Goal: Check status: Check status

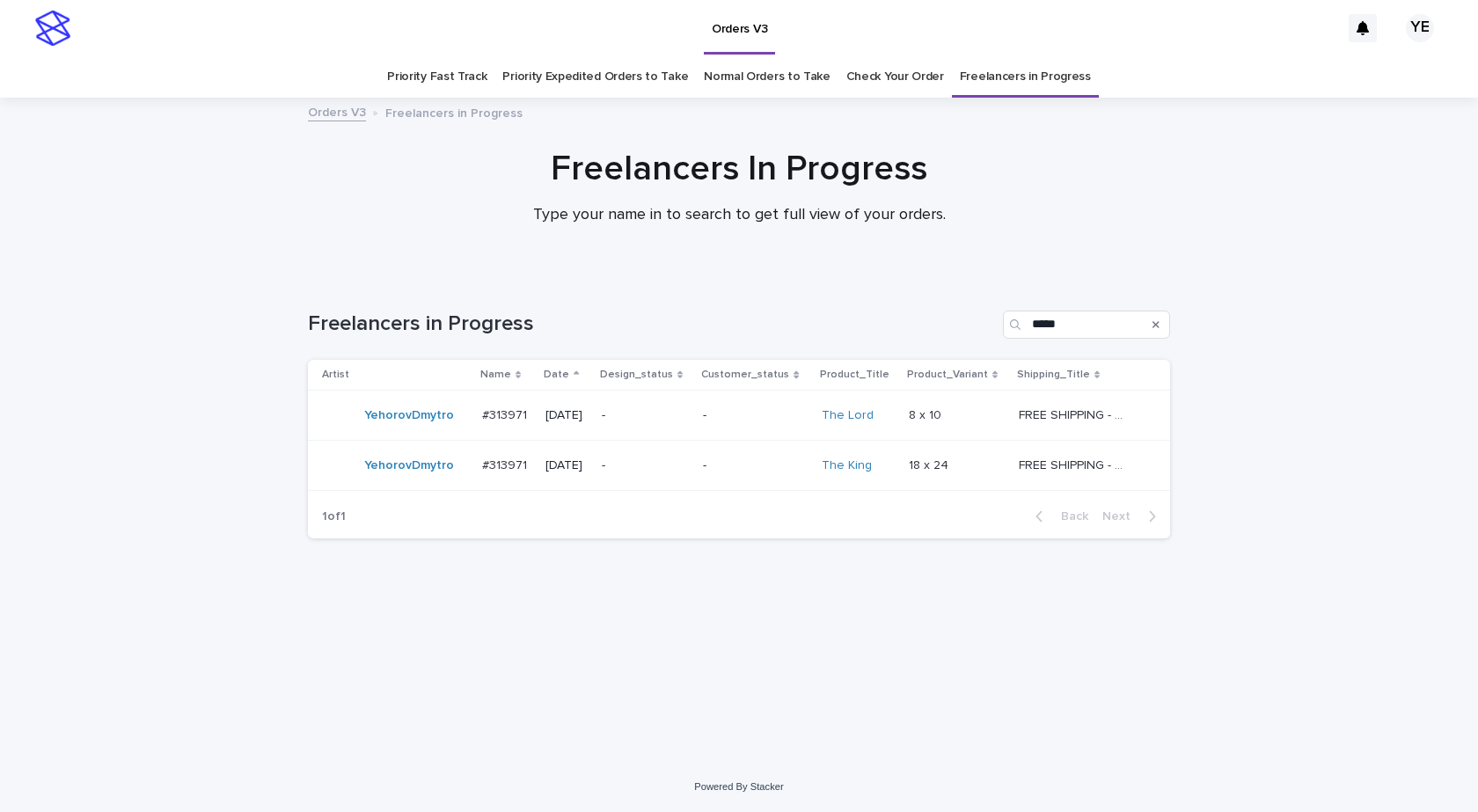
click at [402, 428] on div "YehorovDmytro" at bounding box center [409, 415] width 90 height 29
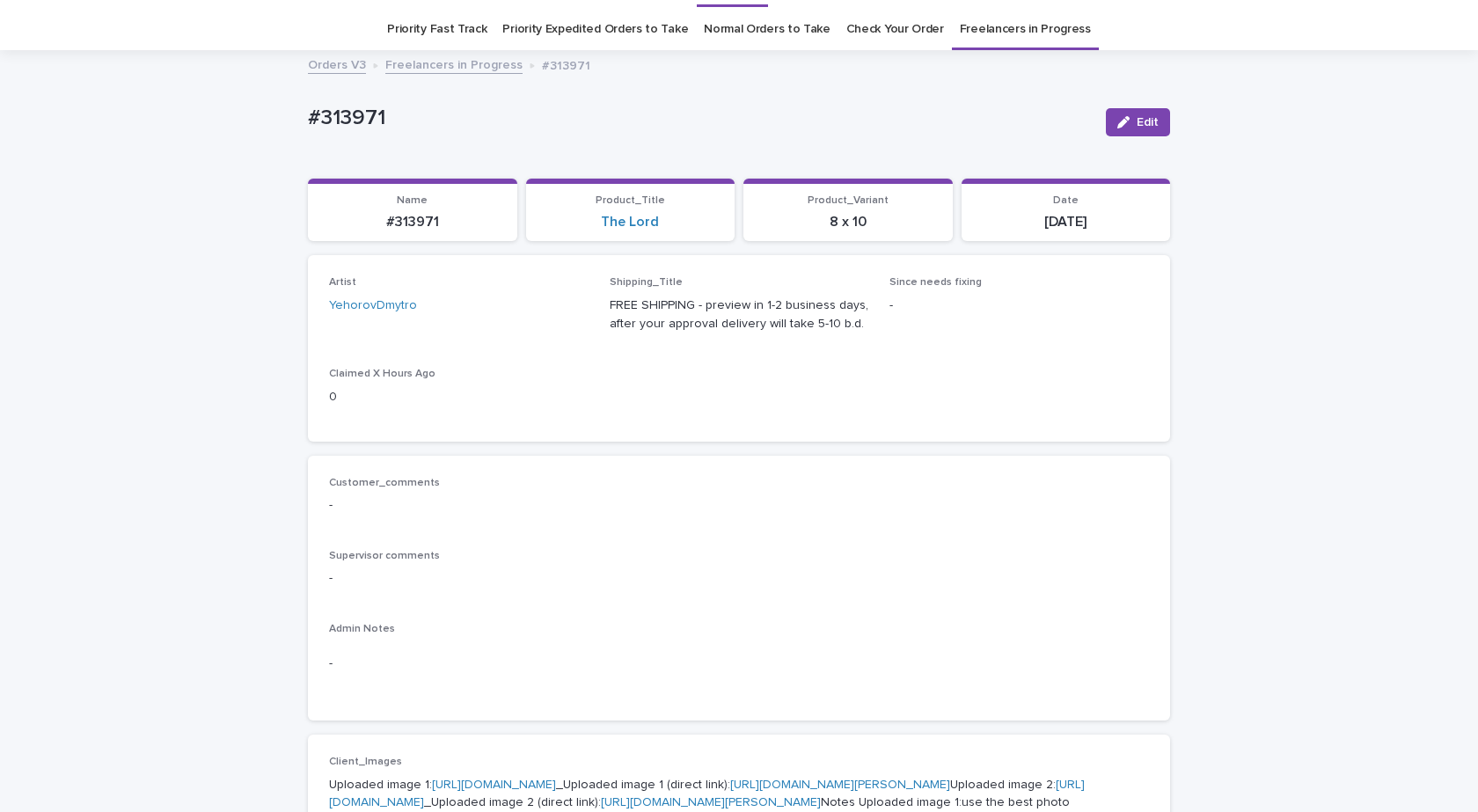
scroll to position [528, 0]
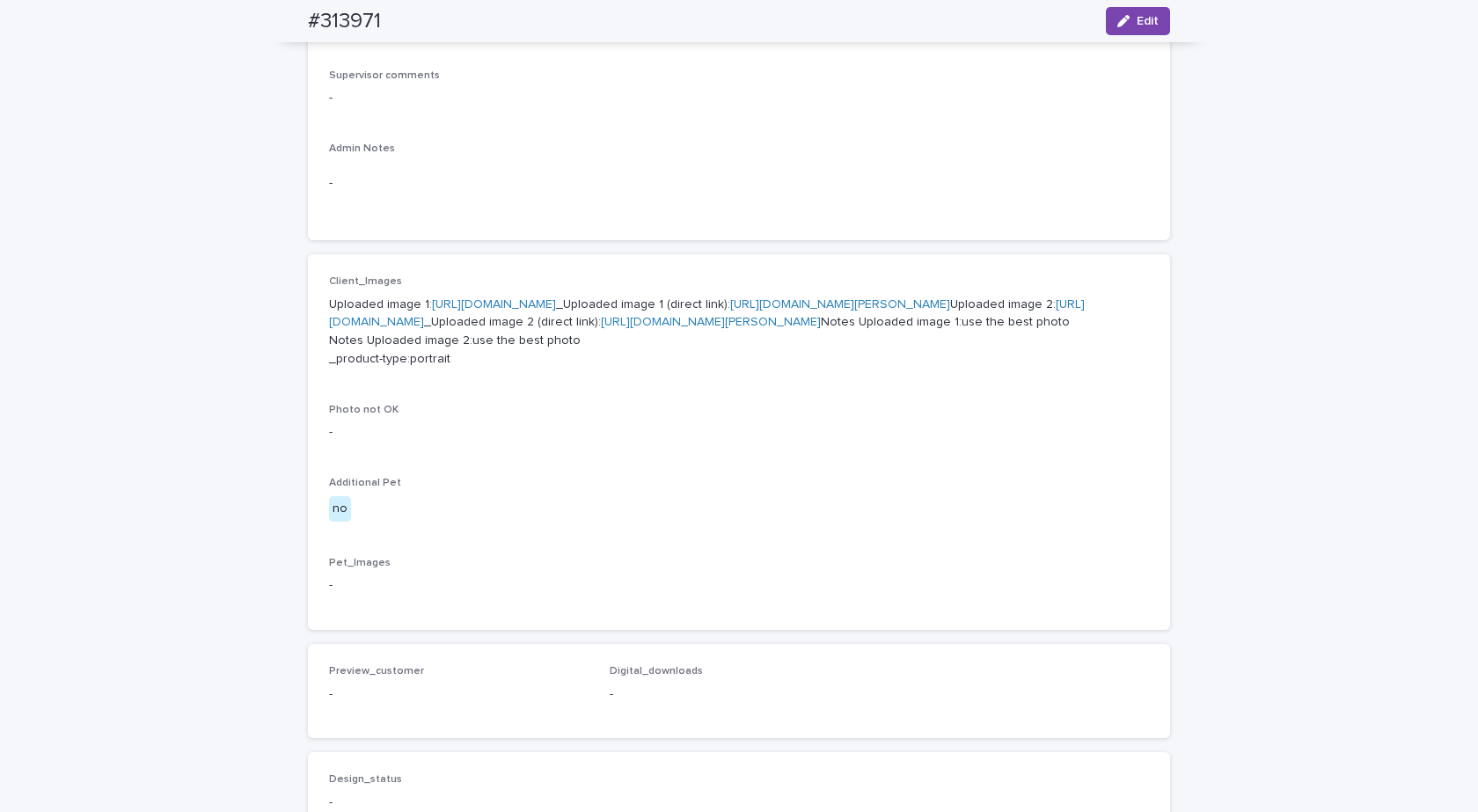
drag, startPoint x: 468, startPoint y: 386, endPoint x: 439, endPoint y: 395, distance: 30.4
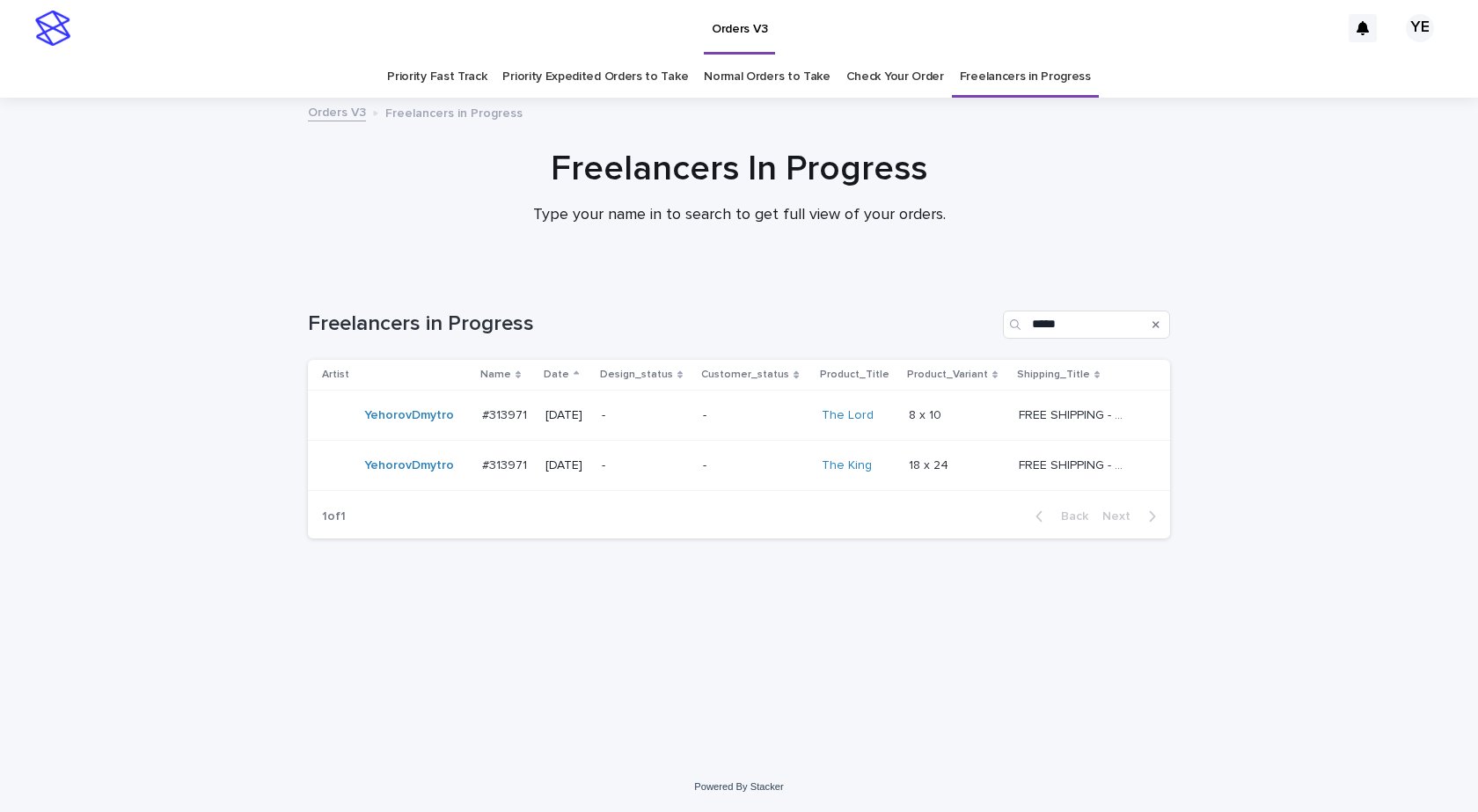
click at [390, 480] on div "YehorovDmytro" at bounding box center [394, 465] width 146 height 35
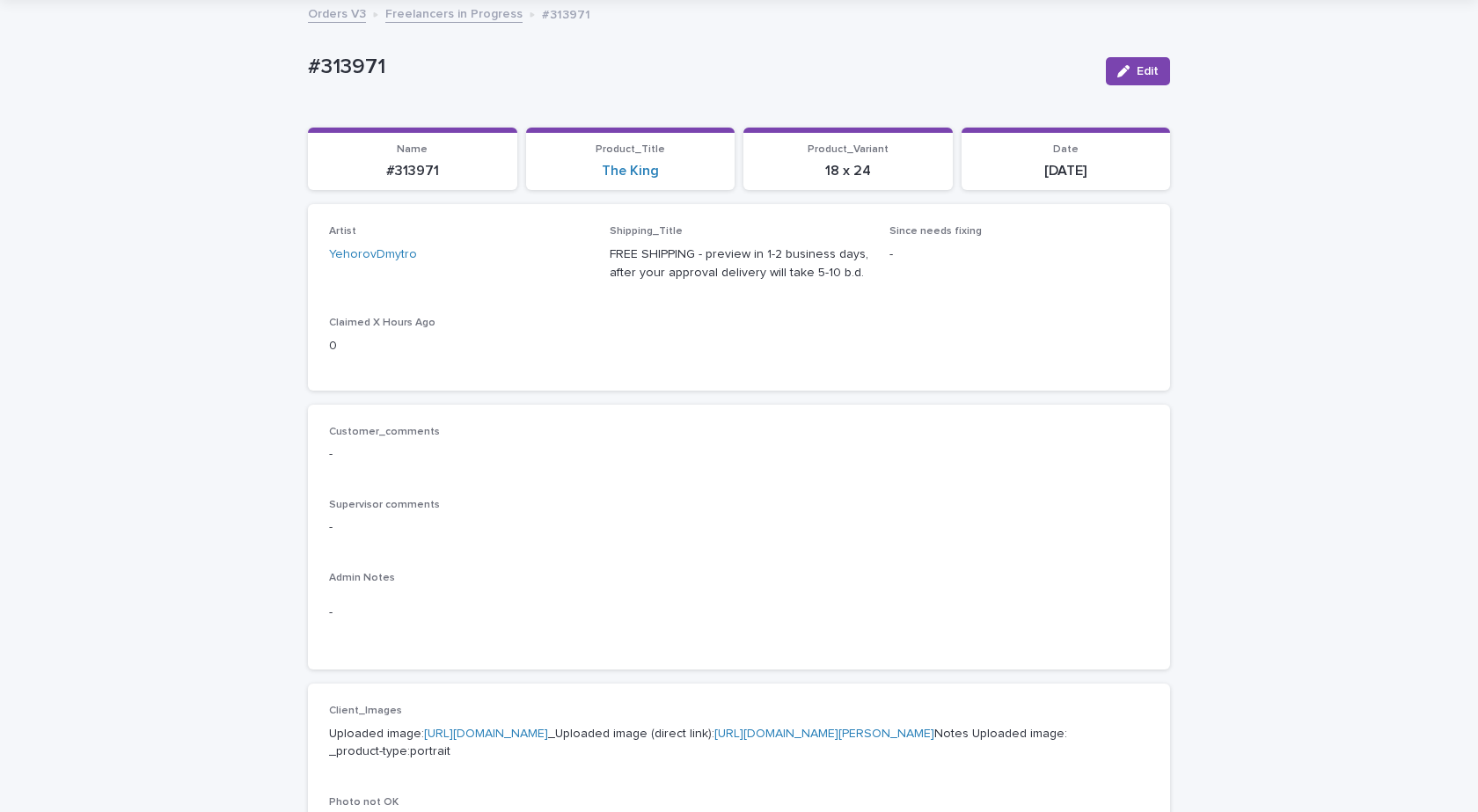
scroll to position [352, 0]
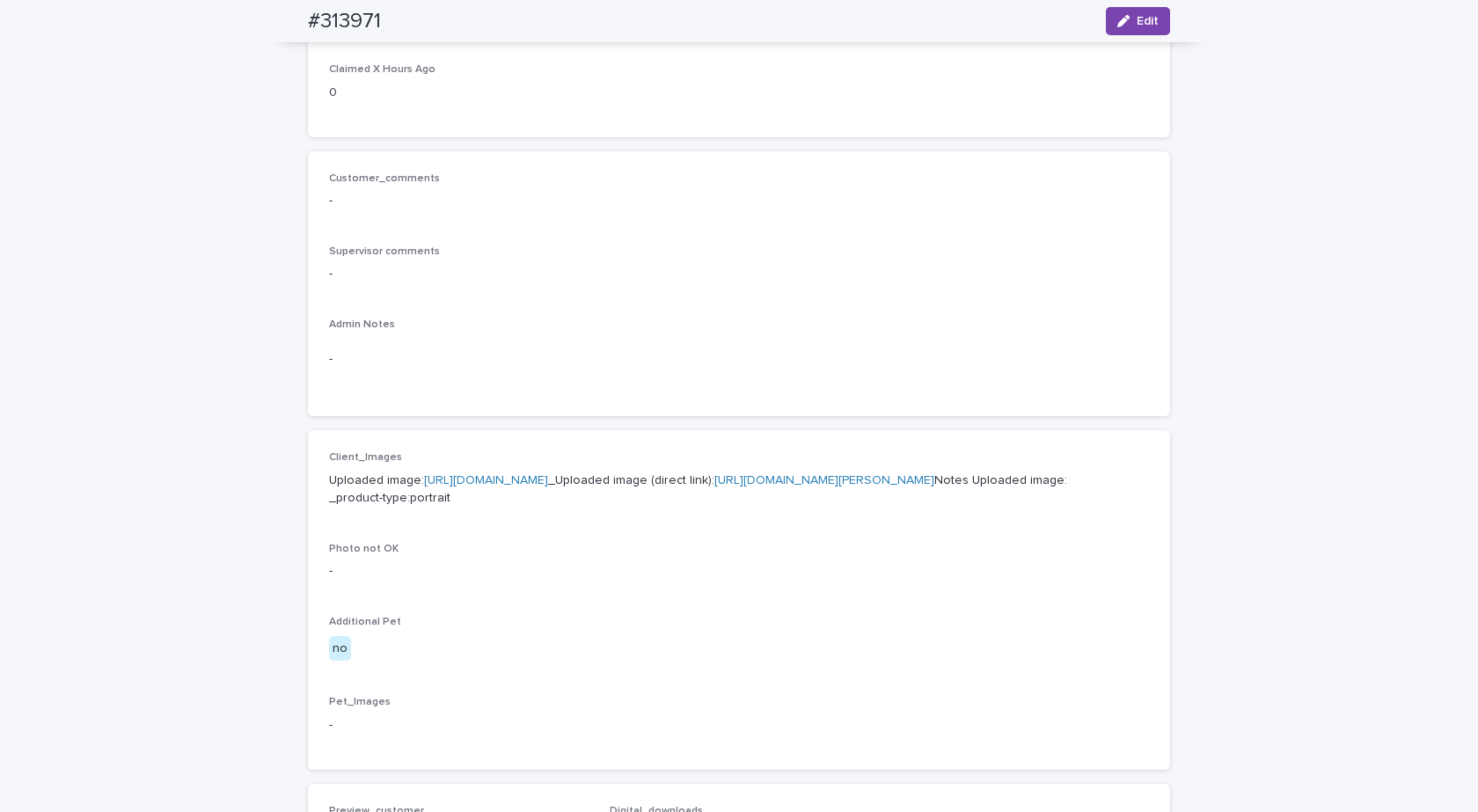
click at [516, 477] on link "https://cdn.shopify.com-uploadkit.app/s/files/1/0033/4807/0511/files/download.h…" at bounding box center [485, 479] width 124 height 12
drag, startPoint x: 401, startPoint y: 24, endPoint x: 225, endPoint y: 19, distance: 176.1
click at [225, 19] on div "Loading... Saving… Loading... Saving… #313971 Edit #313971 Edit Sorry, there wa…" at bounding box center [739, 548] width 1478 height 1602
drag, startPoint x: 271, startPoint y: 21, endPoint x: 376, endPoint y: 29, distance: 105.3
click at [376, 29] on div "#313971 Edit" at bounding box center [739, 20] width 946 height 42
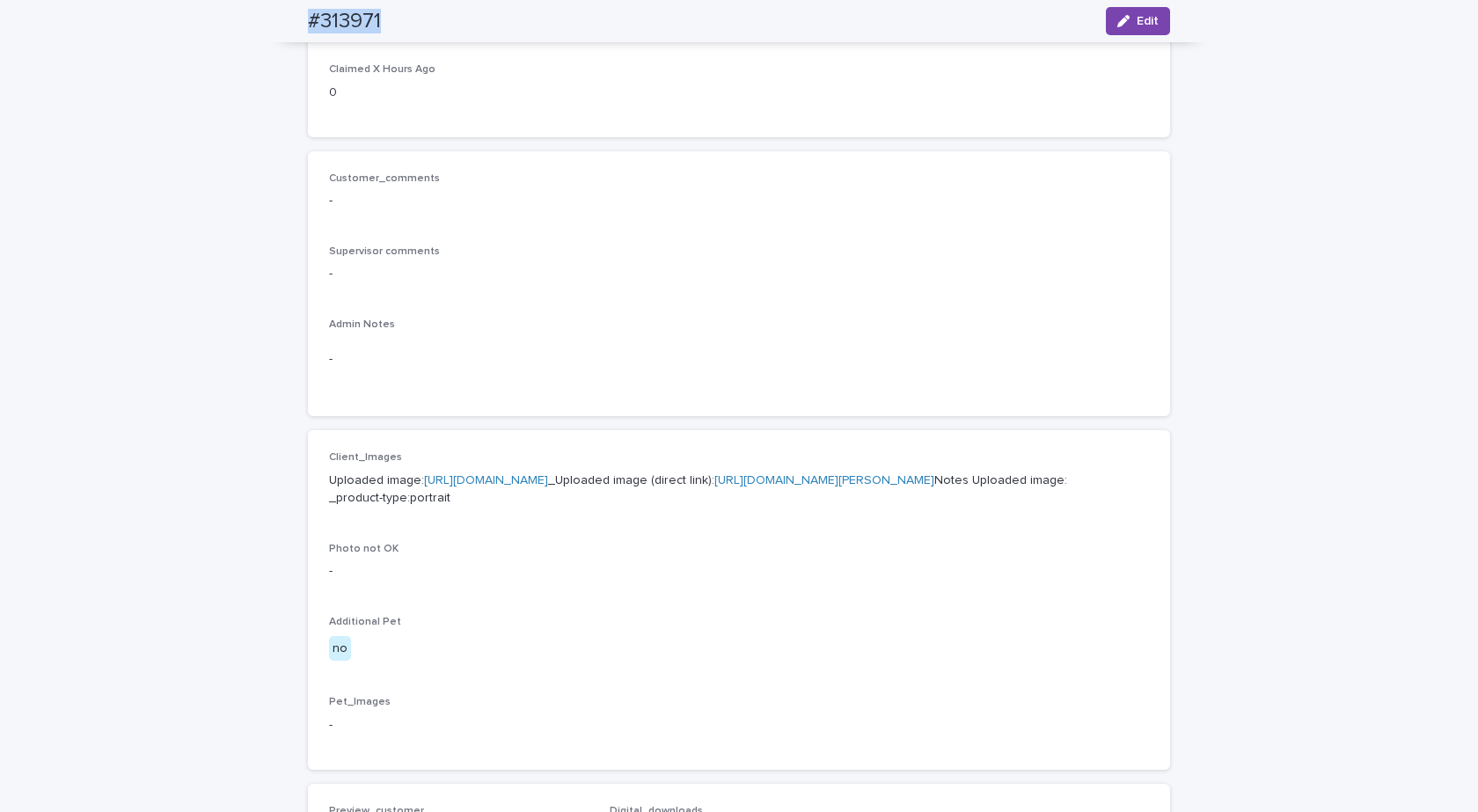
copy h2 "#313971"
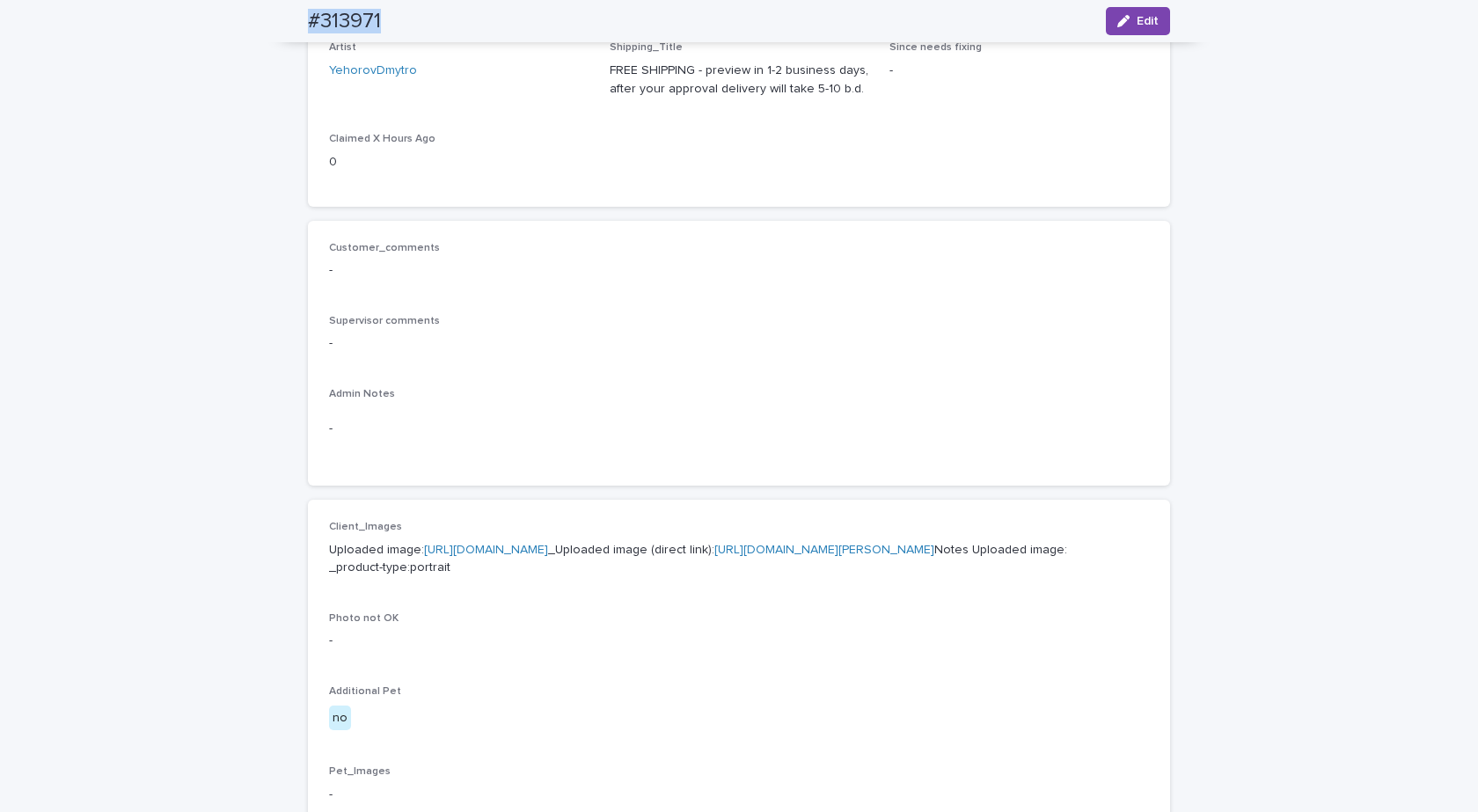
scroll to position [264, 0]
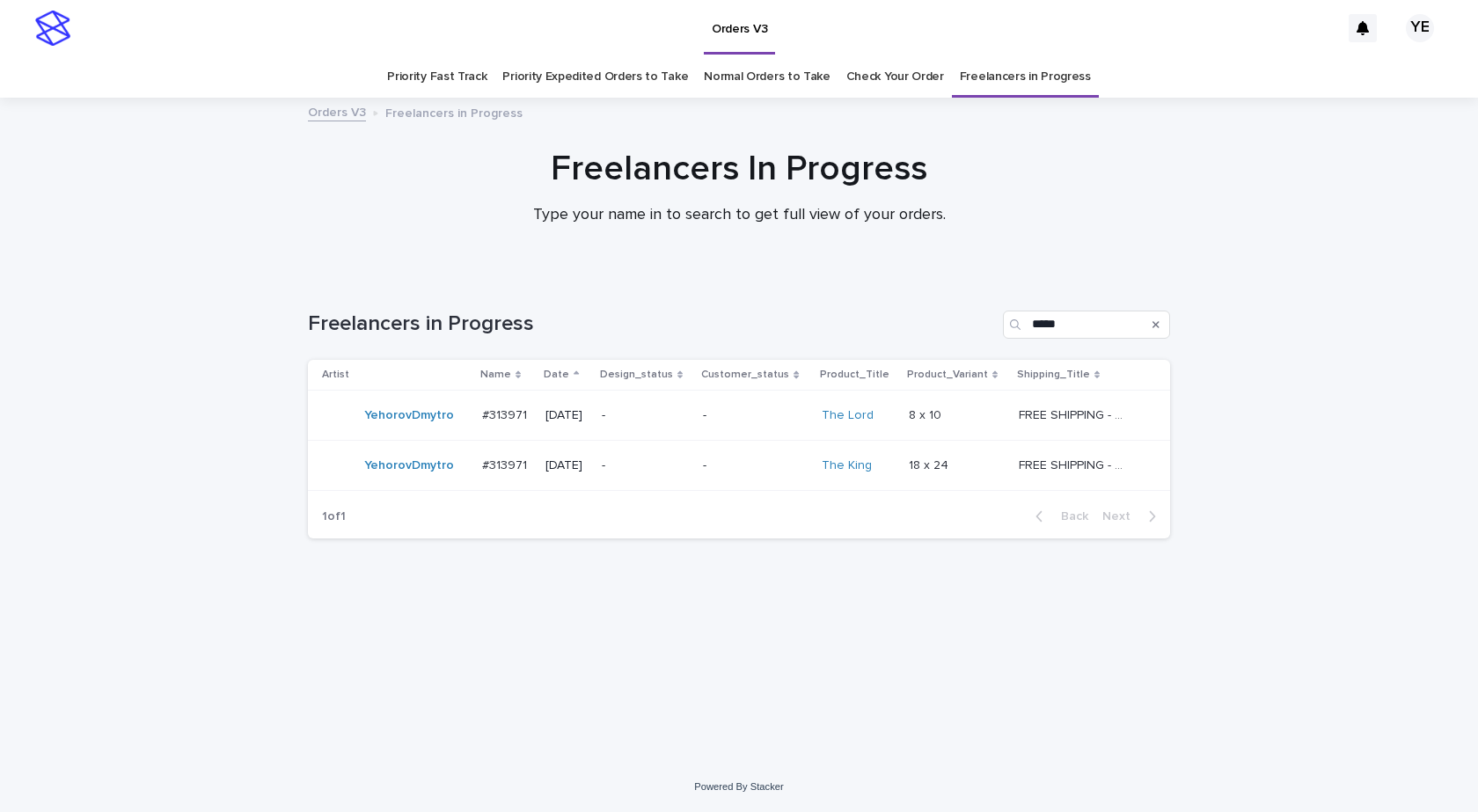
click at [417, 432] on div "YehorovDmytro" at bounding box center [394, 415] width 146 height 35
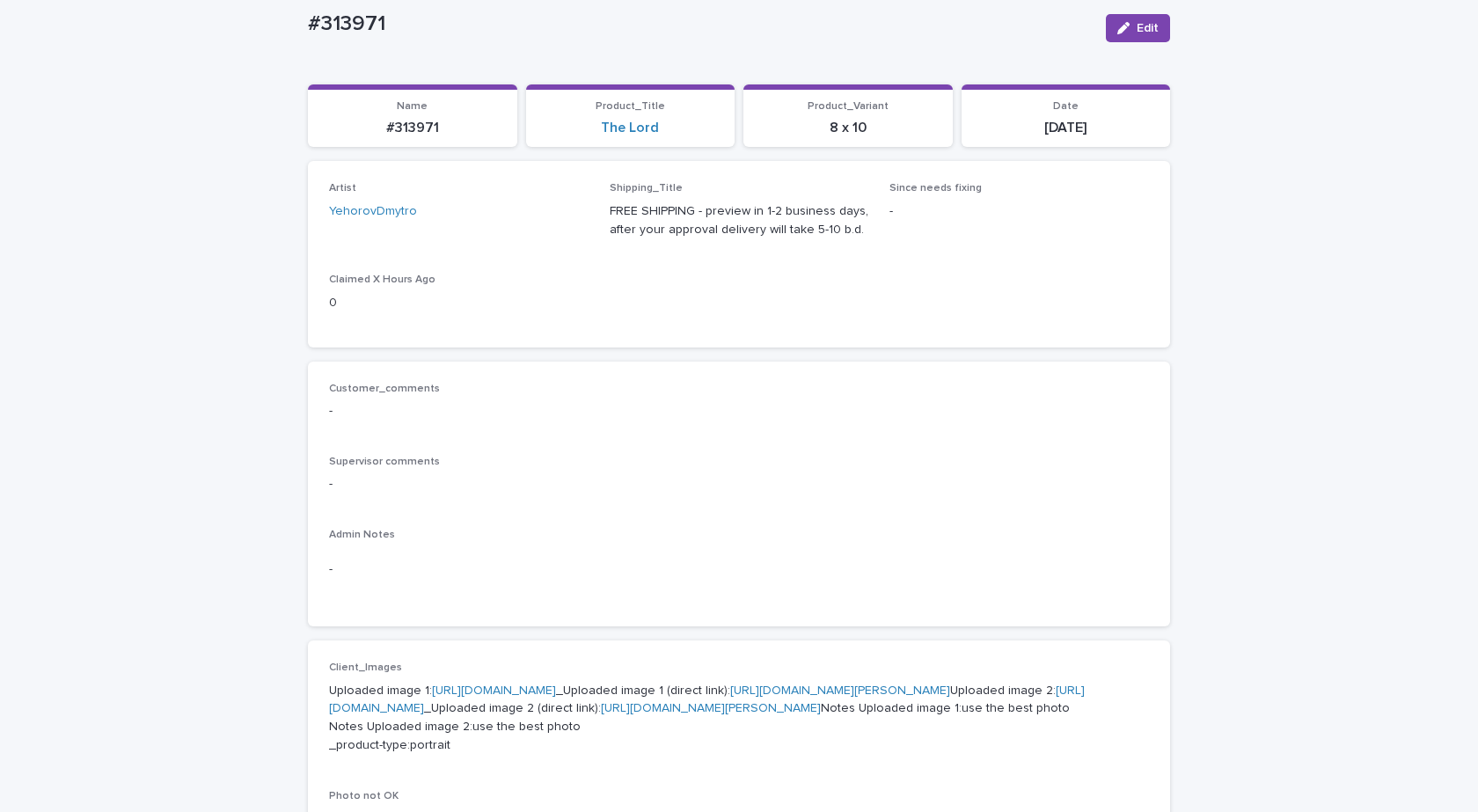
scroll to position [528, 0]
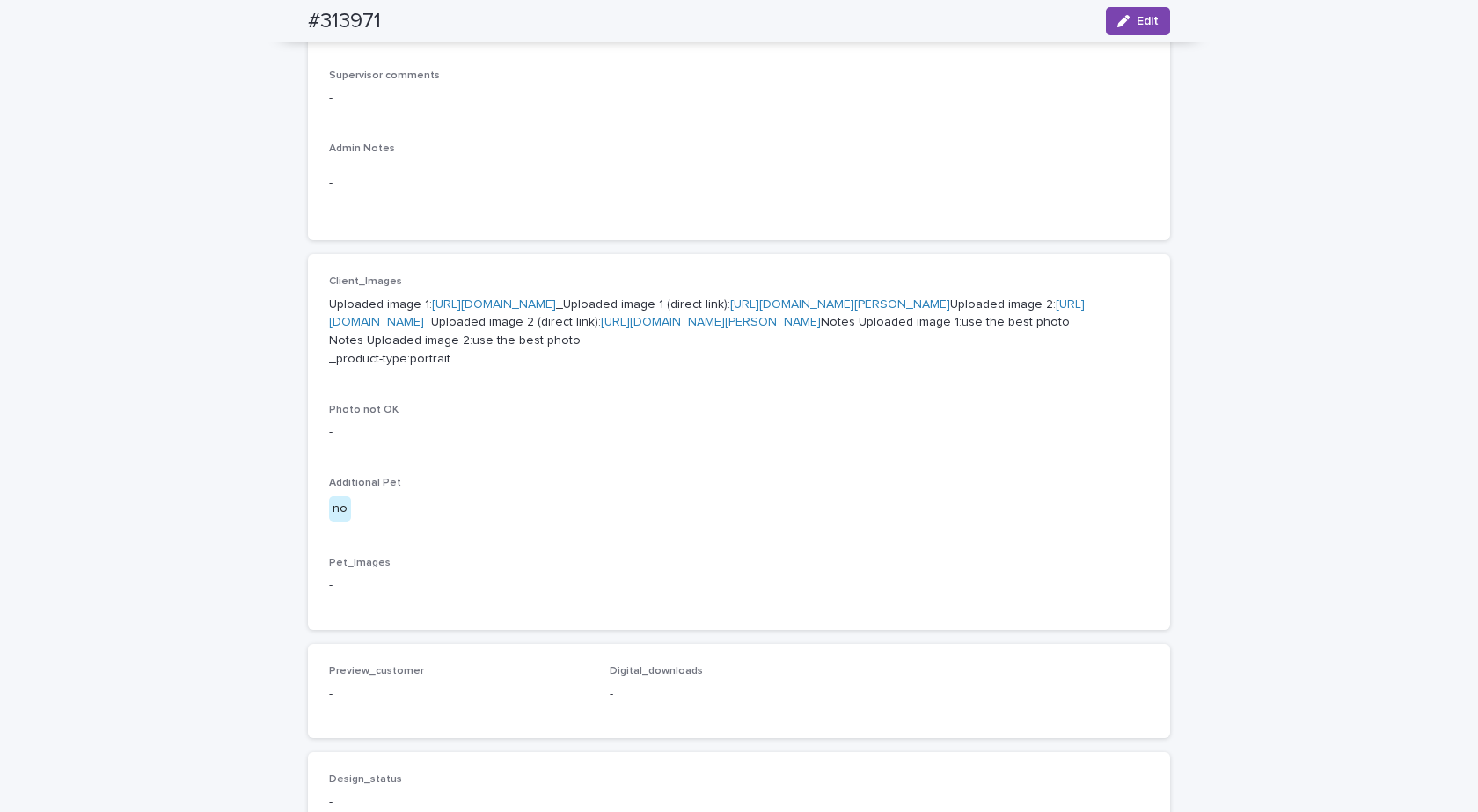
click at [522, 305] on link "https://cdn.shopify.com-uploadkit.app/s/files/1/0033/4807/0511/files/download.h…" at bounding box center [494, 304] width 124 height 12
click at [479, 369] on p "Uploaded image 1: https://cdn.shopify.com-uploadkit.app/s/files/1/0033/4807/051…" at bounding box center [739, 332] width 820 height 73
click at [479, 329] on link "https://cdn.shopify.com-uploadkit.app/s/files/1/0033/4807/0511/files/download.h…" at bounding box center [706, 313] width 756 height 31
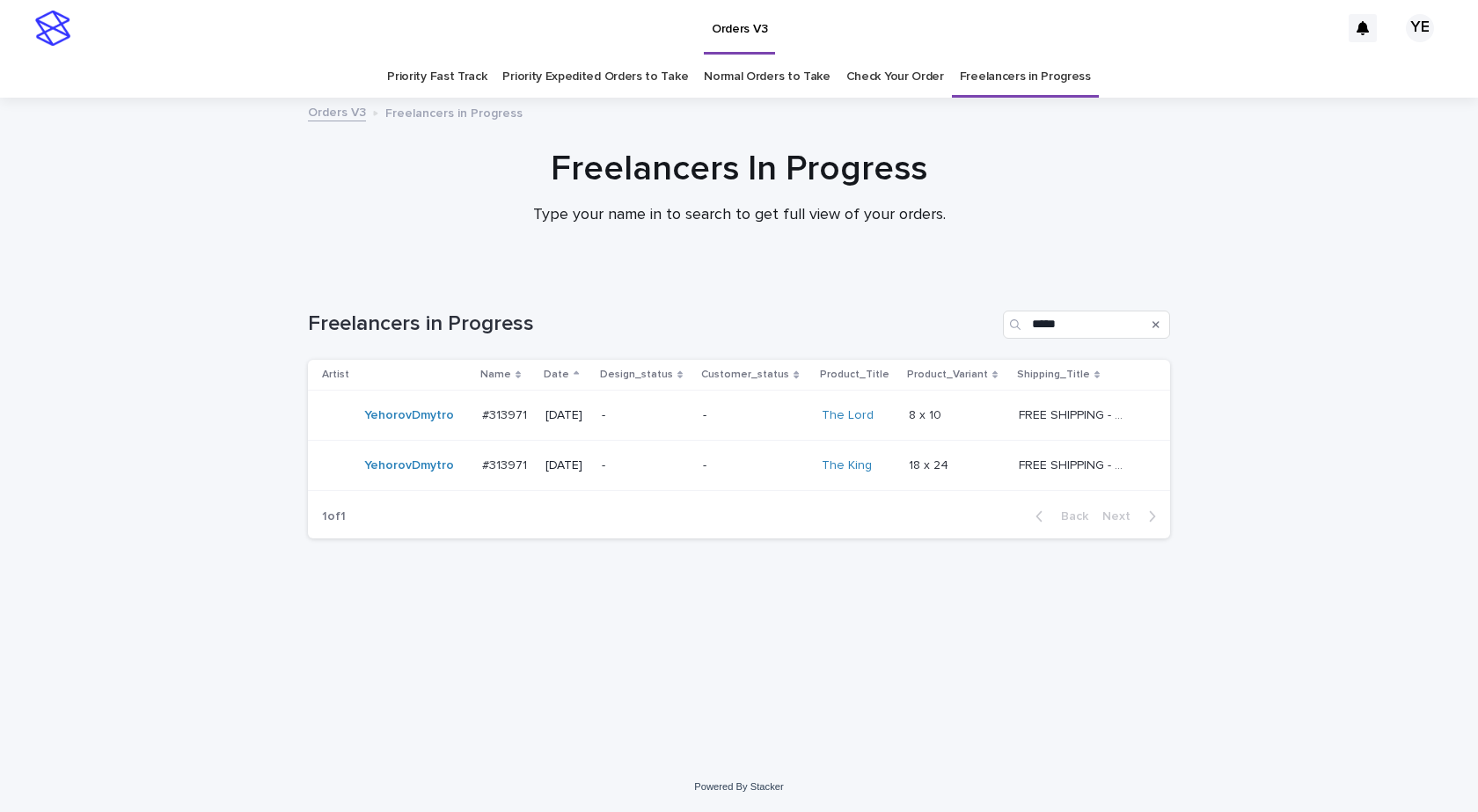
click at [414, 480] on div "YehorovDmytro" at bounding box center [394, 465] width 146 height 35
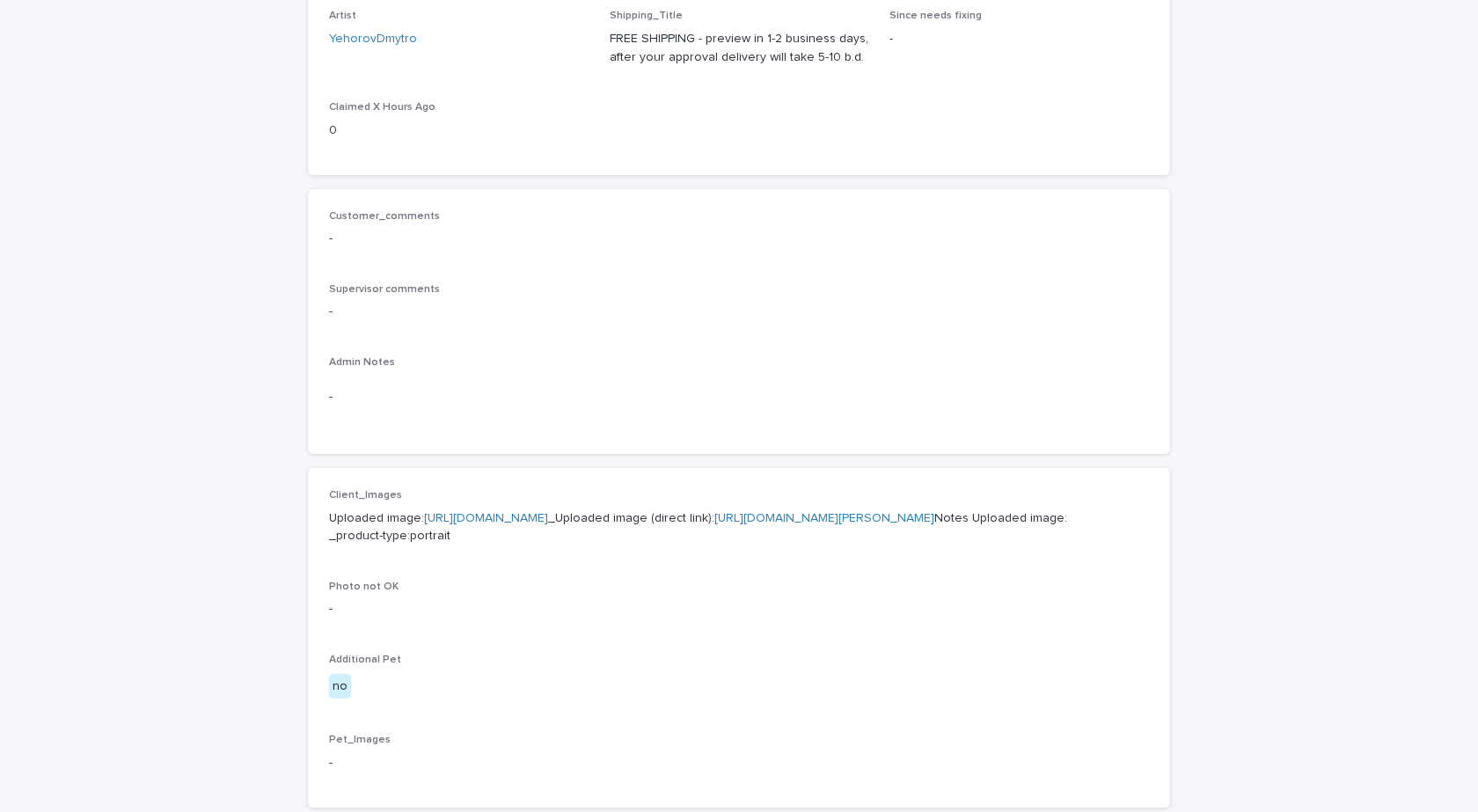
scroll to position [583, 0]
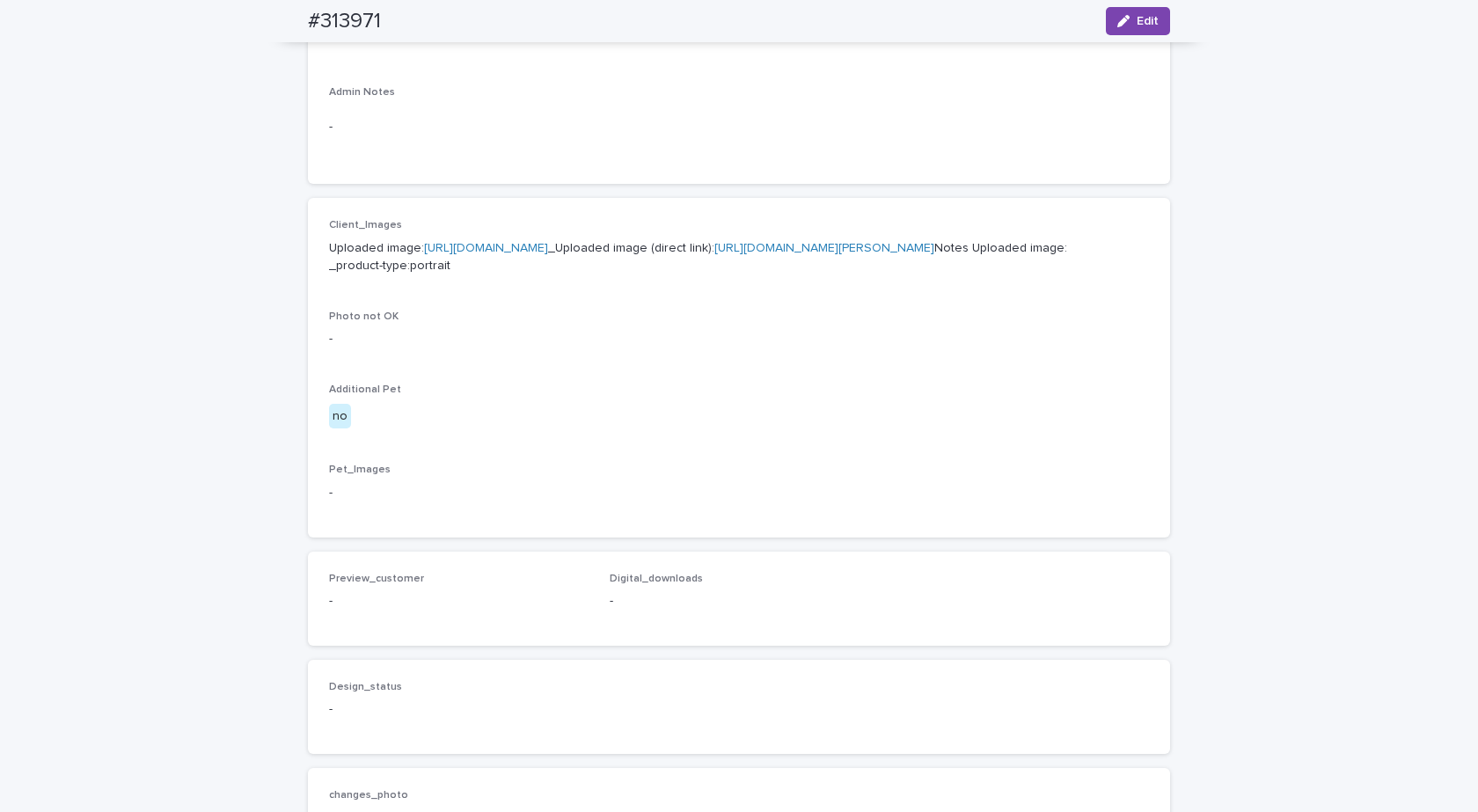
click at [468, 251] on link "https://cdn.shopify.com-uploadkit.app/s/files/1/0033/4807/0511/files/download.h…" at bounding box center [485, 247] width 124 height 12
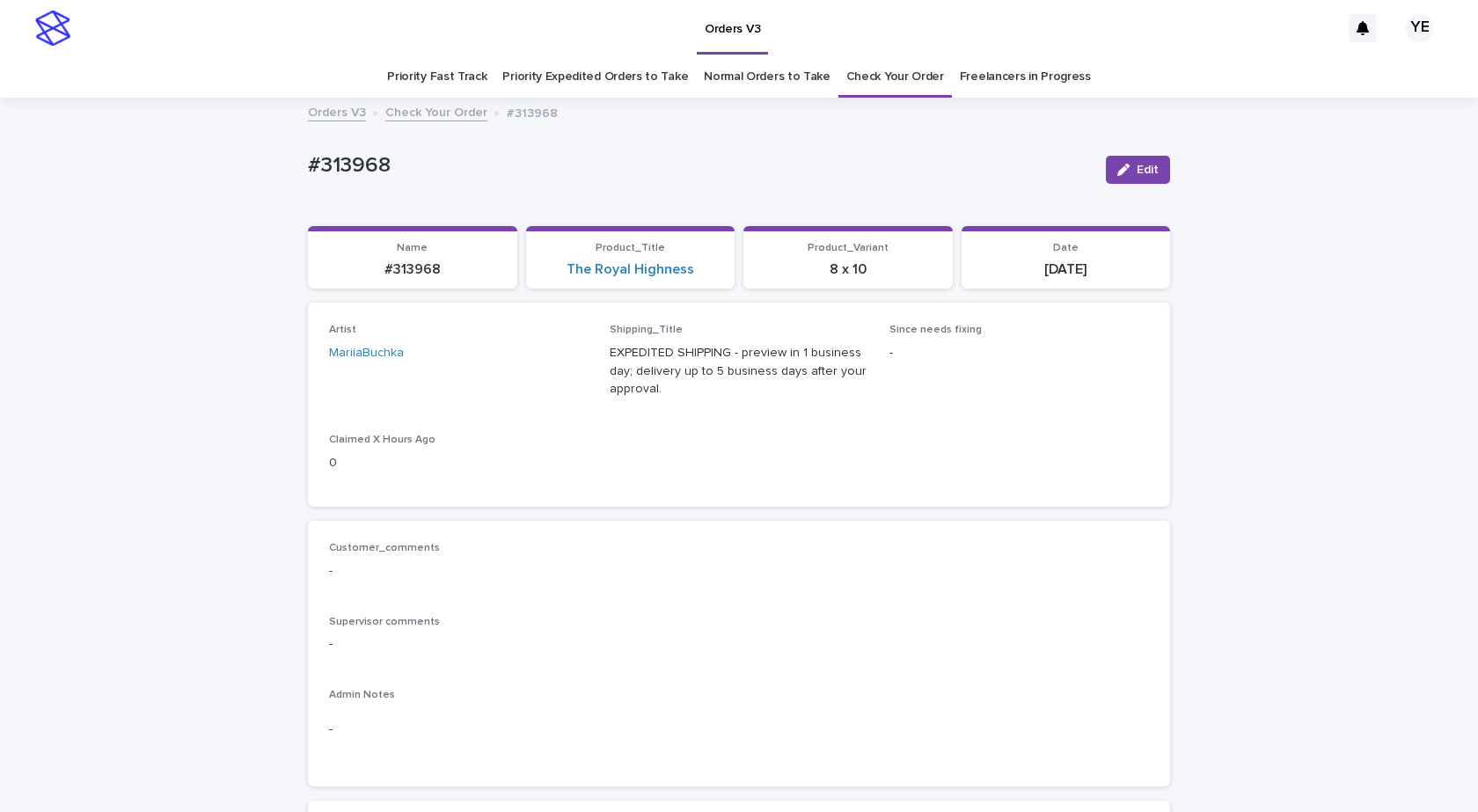
click at [416, 121] on link "Check Your Order" at bounding box center [437, 111] width 102 height 20
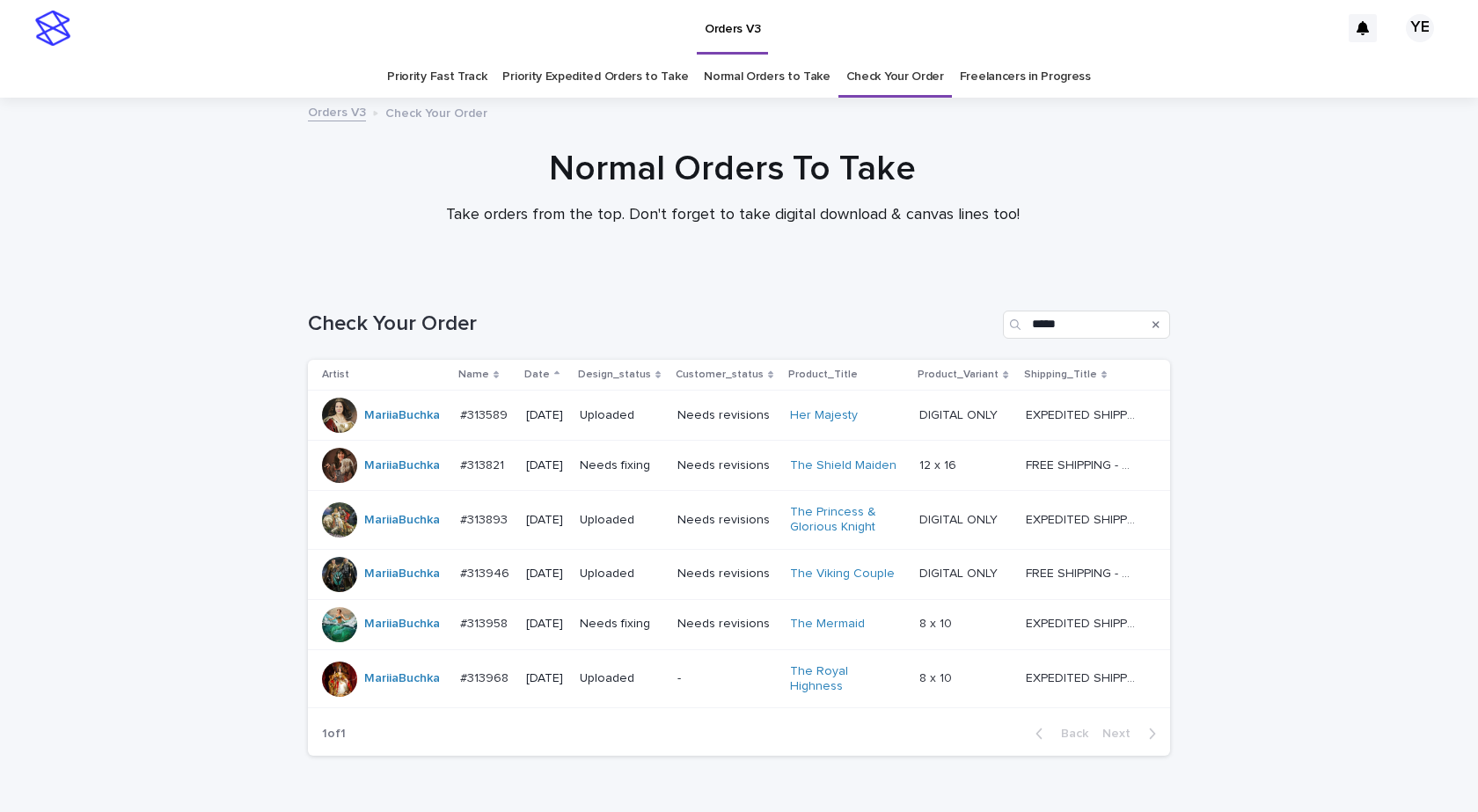
click at [334, 680] on div at bounding box center [339, 679] width 35 height 35
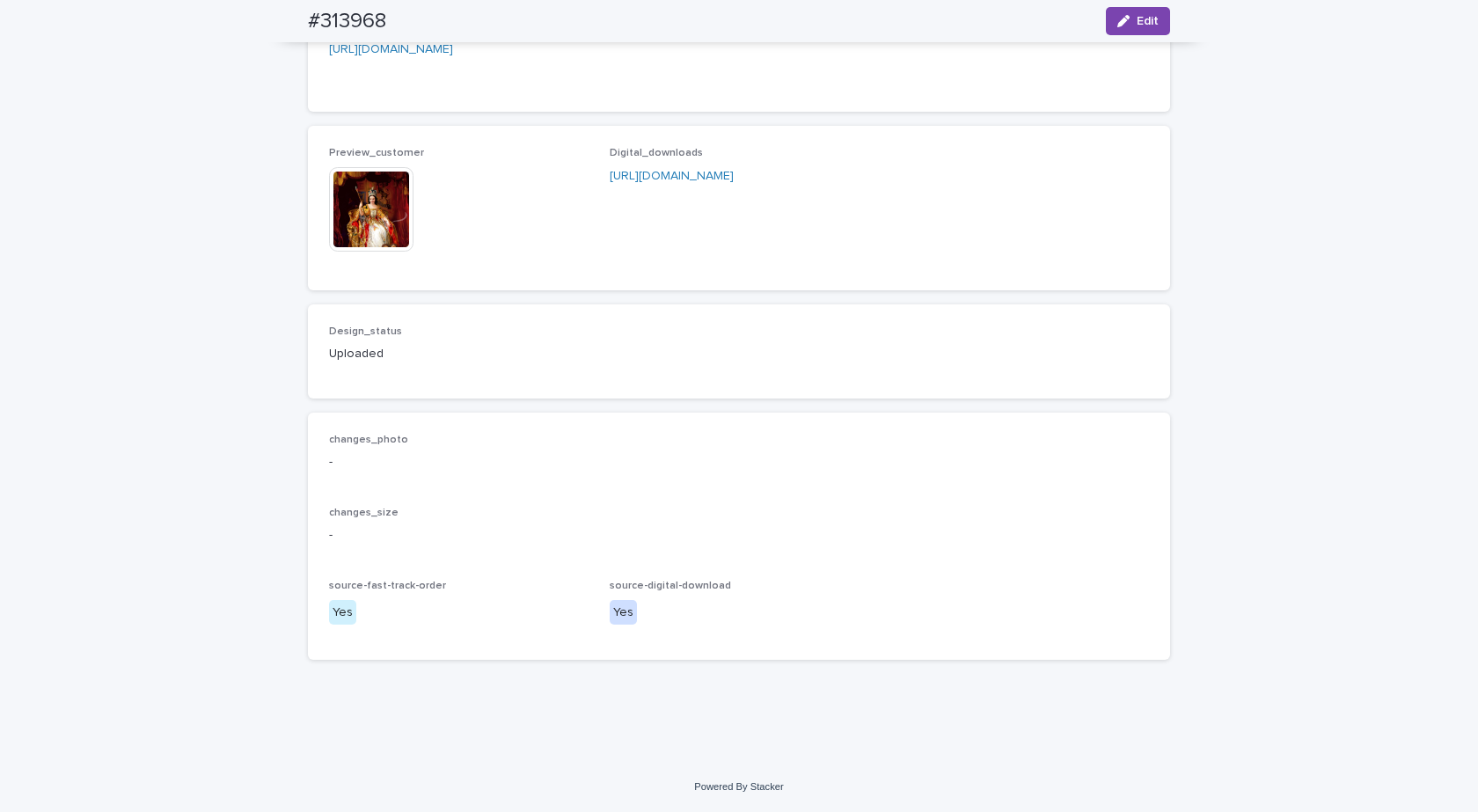
scroll to position [1814, 0]
click at [320, 218] on div "Preview_customer This file cannot be opened Download File Digital_downloads htt…" at bounding box center [738, 207] width 862 height 164
click at [361, 242] on img at bounding box center [371, 209] width 85 height 85
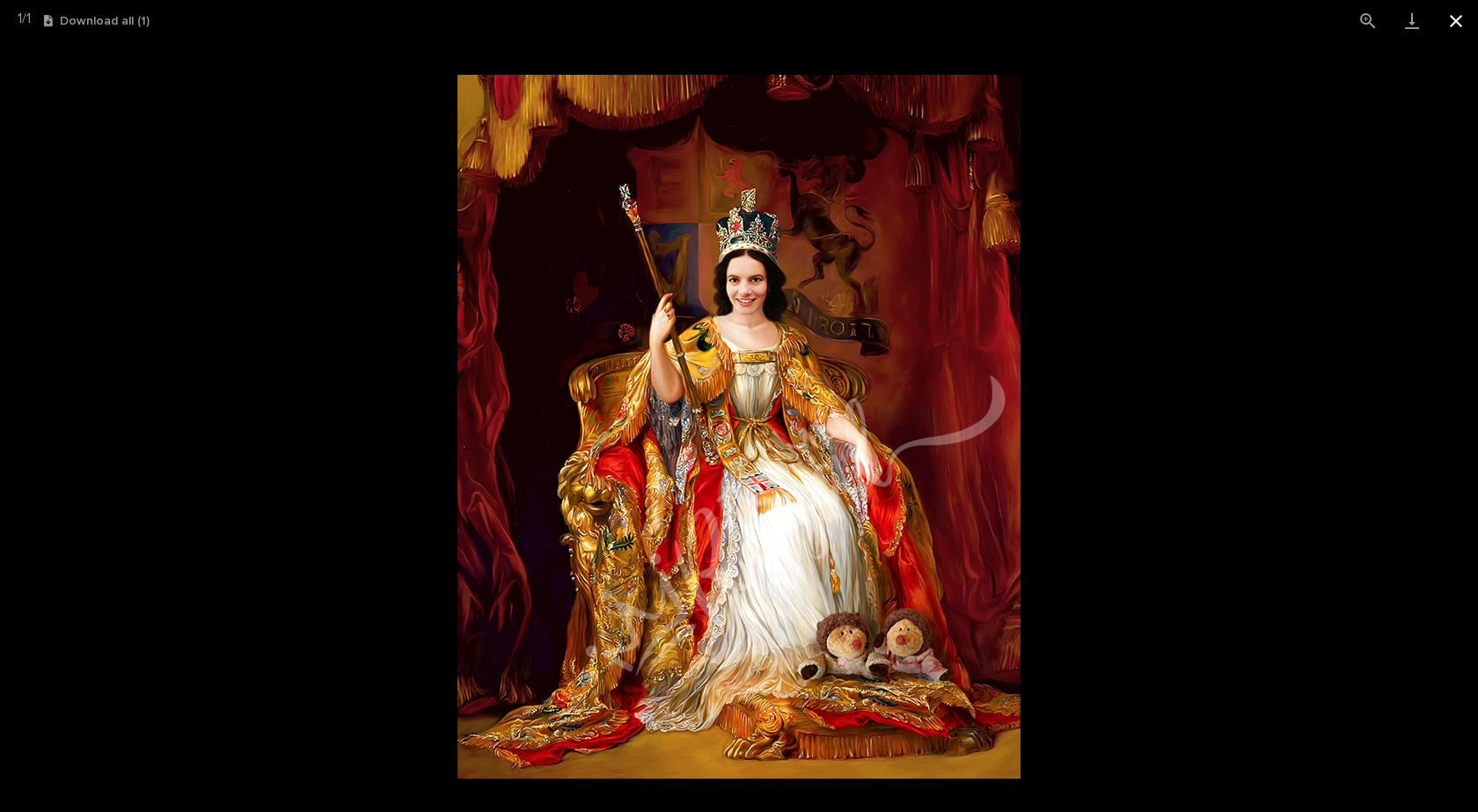
click at [1456, 25] on button "Close gallery" at bounding box center [1456, 20] width 44 height 41
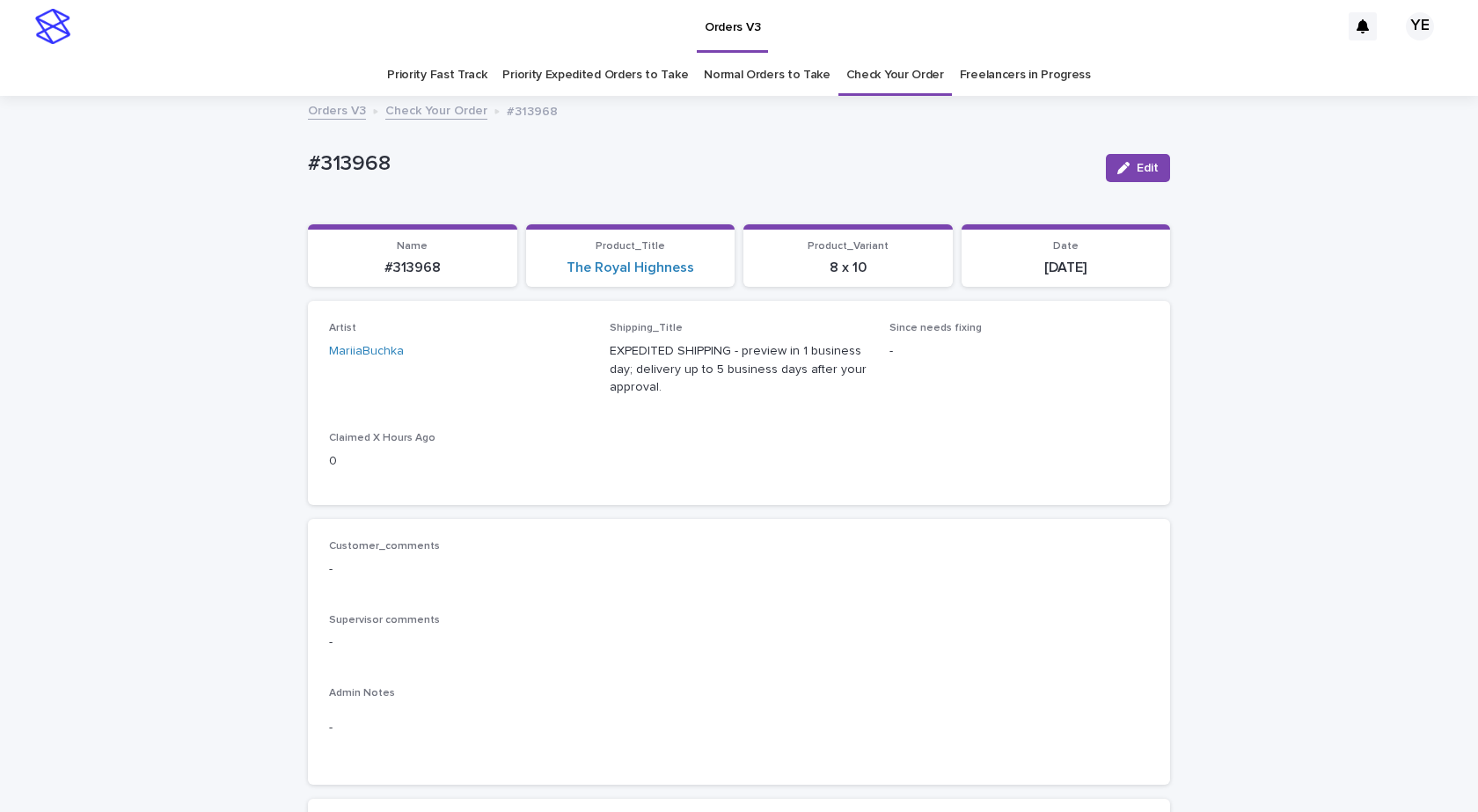
scroll to position [0, 0]
click at [435, 114] on link "Check Your Order" at bounding box center [437, 111] width 102 height 20
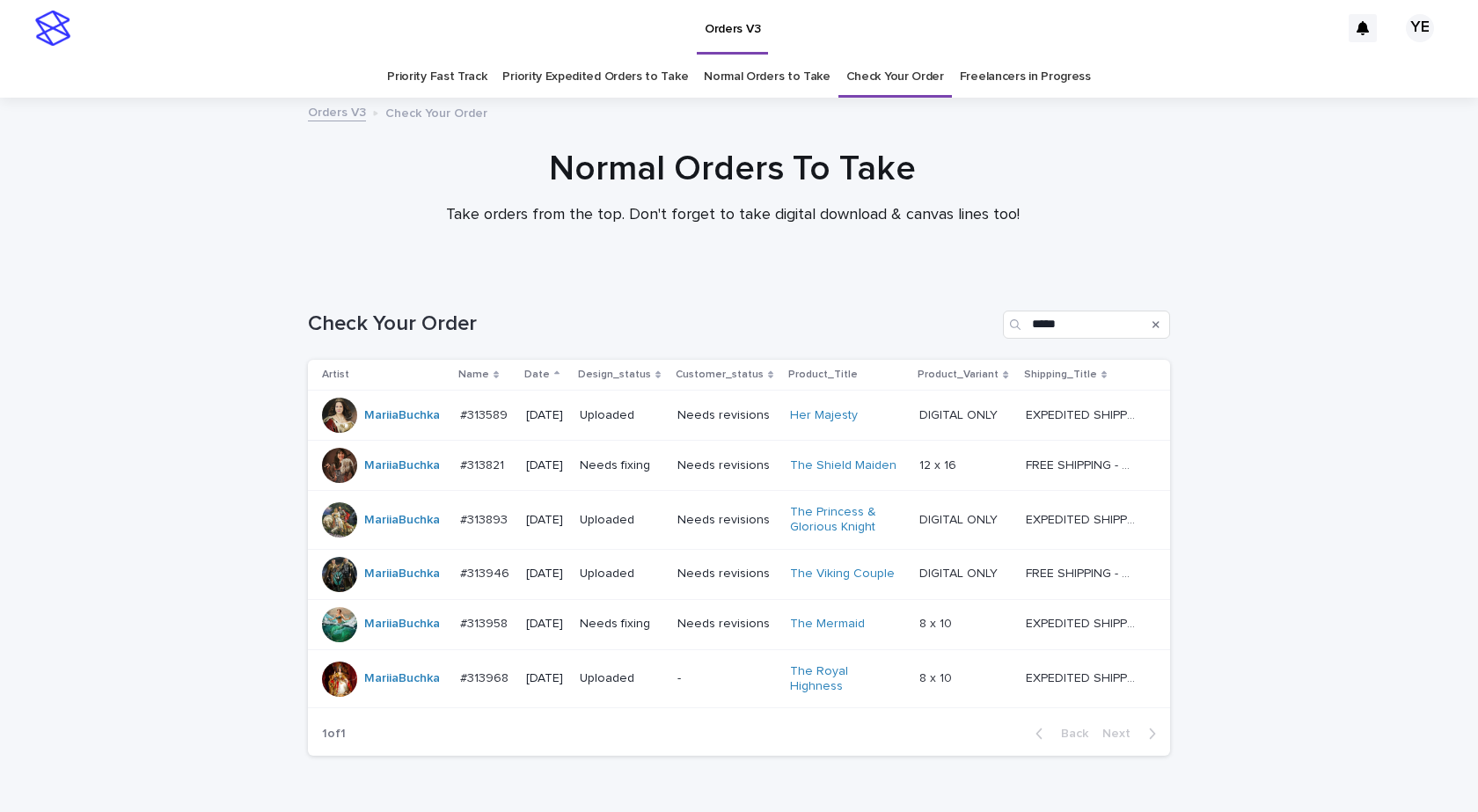
scroll to position [57, 0]
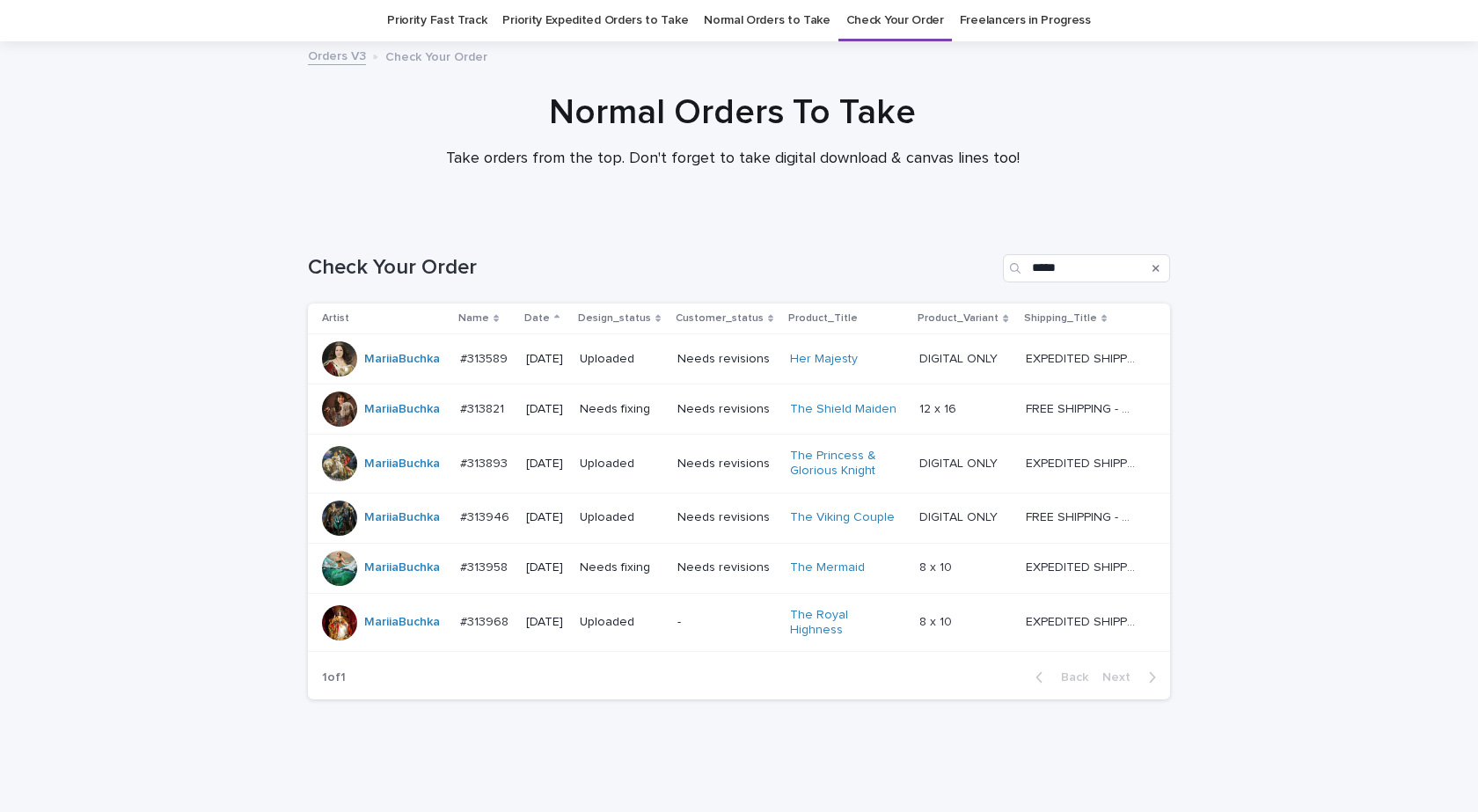
click at [115, 521] on div "Loading... Saving… Loading... Saving… Check Your Order ***** Artist Name Date D…" at bounding box center [739, 510] width 1478 height 583
